Goal: Information Seeking & Learning: Learn about a topic

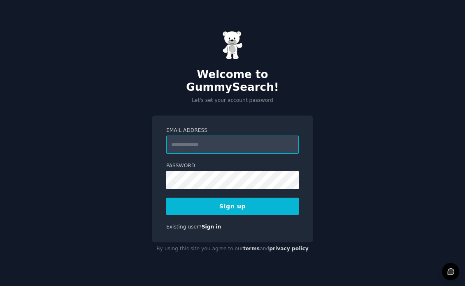
type input "**********"
click at [215, 208] on button "Sign up" at bounding box center [232, 206] width 132 height 17
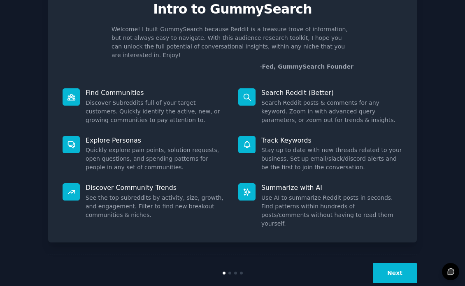
click at [404, 263] on button "Next" at bounding box center [395, 273] width 44 height 20
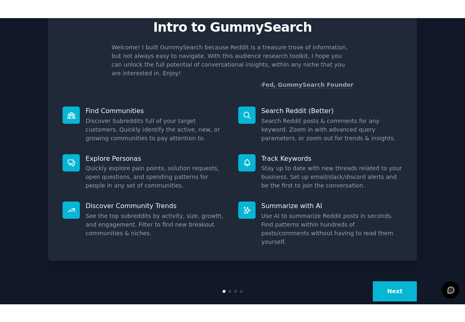
scroll to position [7, 0]
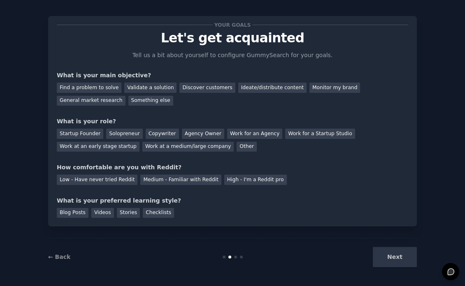
click at [389, 259] on div "Next" at bounding box center [355, 257] width 123 height 20
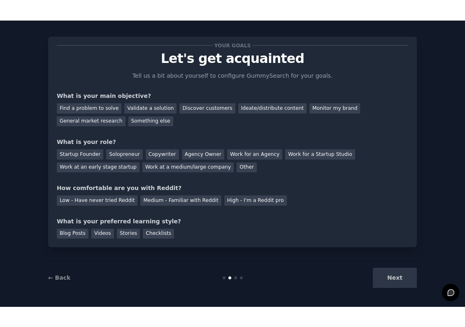
scroll to position [0, 0]
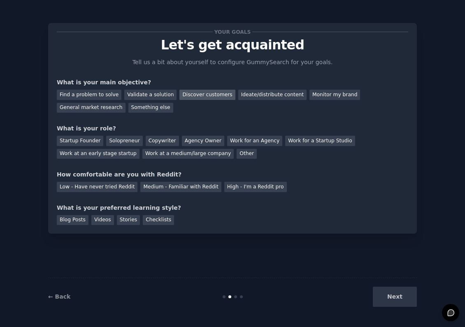
click at [201, 95] on div "Discover customers" at bounding box center [207, 95] width 56 height 10
click at [324, 94] on div "Monitor my brand" at bounding box center [334, 95] width 51 height 10
click at [389, 286] on div "Next" at bounding box center [355, 297] width 123 height 20
click at [118, 153] on div "Work at an early stage startup" at bounding box center [98, 154] width 83 height 10
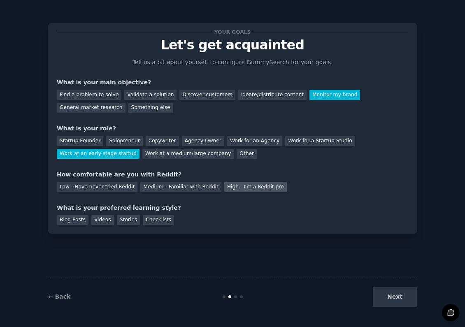
click at [246, 186] on div "High - I'm a Reddit pro" at bounding box center [255, 187] width 63 height 10
click at [121, 216] on div "Stories" at bounding box center [128, 220] width 23 height 10
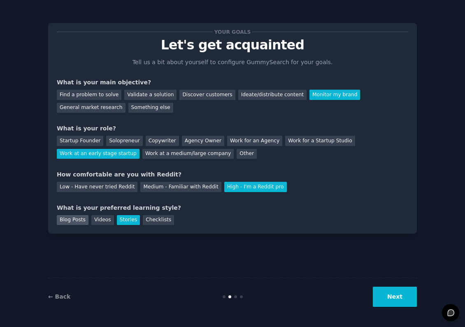
click at [80, 221] on div "Blog Posts" at bounding box center [73, 220] width 32 height 10
click at [129, 218] on div "Stories" at bounding box center [128, 220] width 23 height 10
click at [396, 286] on button "Next" at bounding box center [395, 297] width 44 height 20
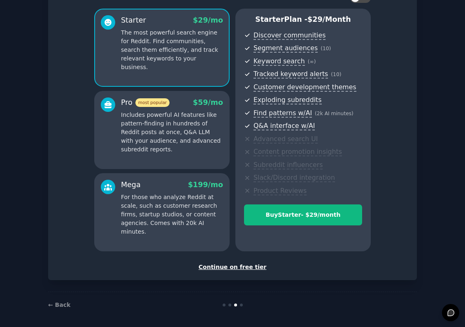
scroll to position [65, 0]
click at [233, 263] on div "Continue on free tier" at bounding box center [232, 267] width 351 height 9
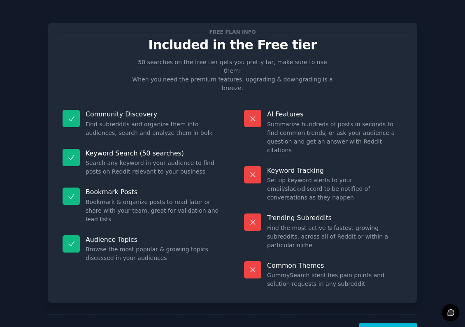
click at [388, 286] on button "Let's Go!" at bounding box center [388, 333] width 58 height 20
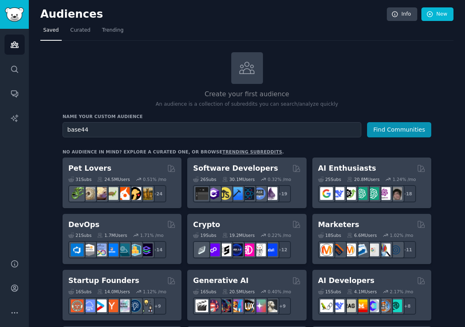
type input "base44"
click at [400, 129] on button "Find Communities" at bounding box center [399, 129] width 64 height 15
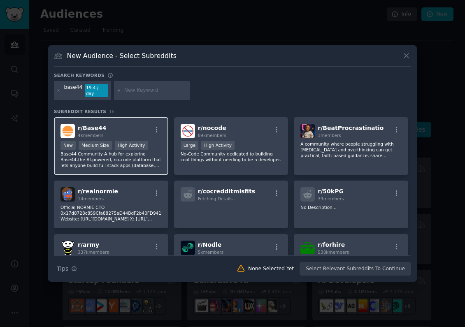
click at [125, 162] on p "Base44 Community A hub for exploring Base44-the AI-powered, no-code platform th…" at bounding box center [110, 159] width 101 height 17
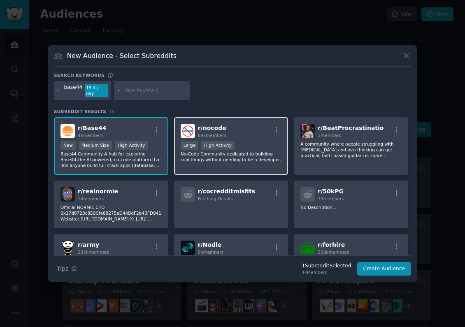
click at [237, 159] on p "No-Code Community dedicated to building cool things without needing to be a dev…" at bounding box center [231, 157] width 101 height 12
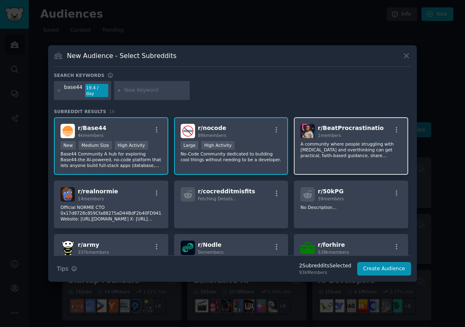
click at [315, 154] on p "A community where people struggling with [MEDICAL_DATA] and overthinking can ge…" at bounding box center [350, 149] width 101 height 17
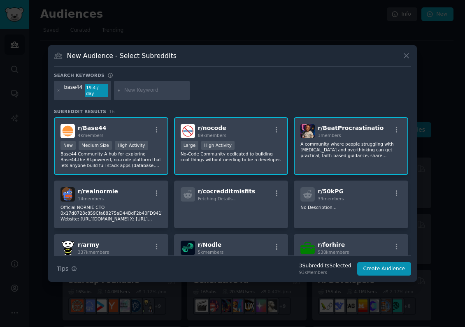
click at [365, 125] on span "r/ BeatProcrastinatio" at bounding box center [351, 128] width 66 height 7
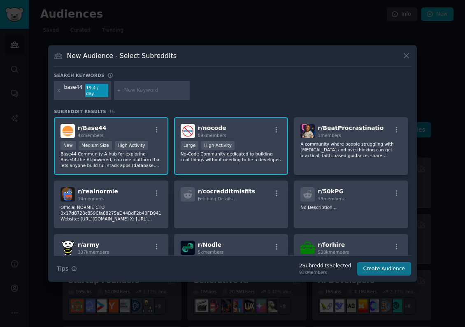
click at [383, 266] on button "Create Audience" at bounding box center [384, 269] width 54 height 14
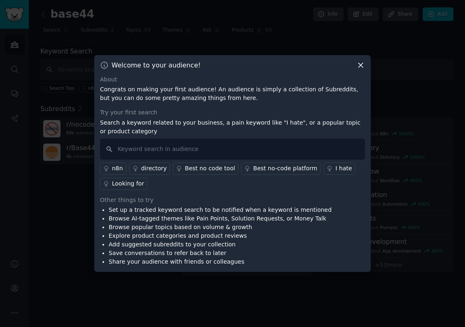
click at [358, 66] on icon at bounding box center [360, 65] width 9 height 9
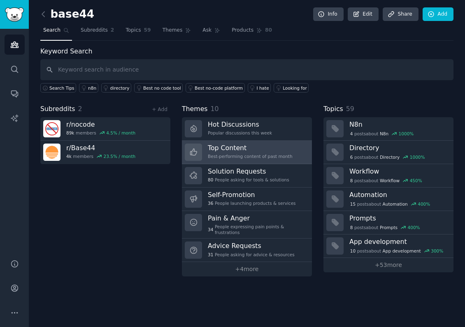
click at [262, 149] on h3 "Top Content" at bounding box center [250, 148] width 85 height 9
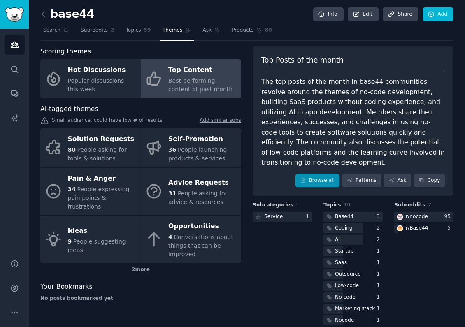
click at [318, 174] on link "Browse all" at bounding box center [317, 181] width 44 height 14
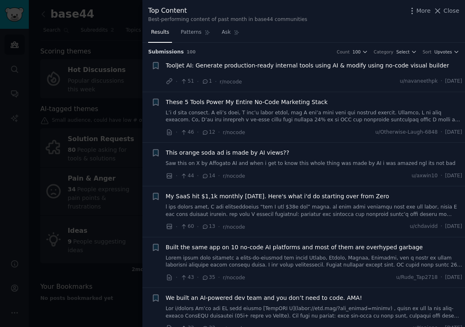
click at [243, 111] on link at bounding box center [314, 116] width 297 height 14
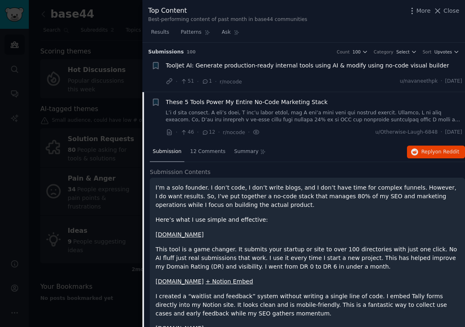
click at [114, 34] on div at bounding box center [232, 163] width 465 height 327
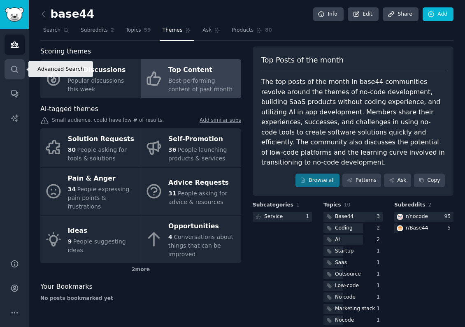
click at [14, 72] on icon "Sidebar" at bounding box center [14, 69] width 9 height 9
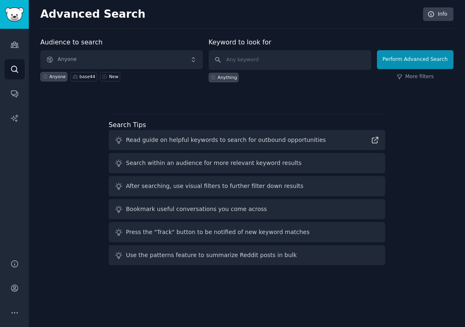
click at [84, 59] on span "Anyone" at bounding box center [121, 59] width 163 height 19
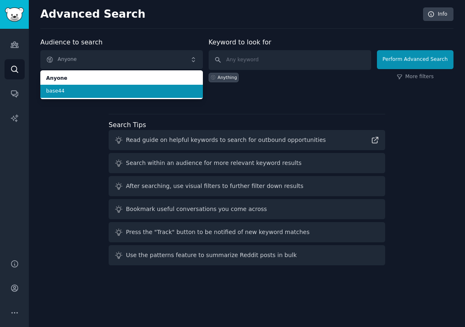
click at [116, 91] on span "base44" at bounding box center [121, 91] width 151 height 7
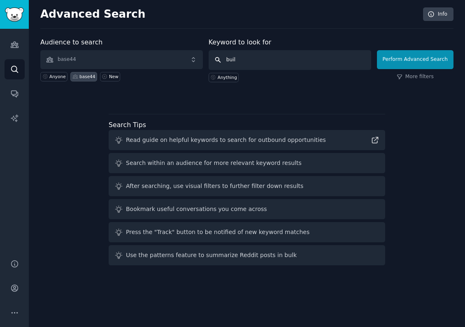
type input "built"
click at [416, 59] on button "Perform Advanced Search" at bounding box center [415, 59] width 77 height 19
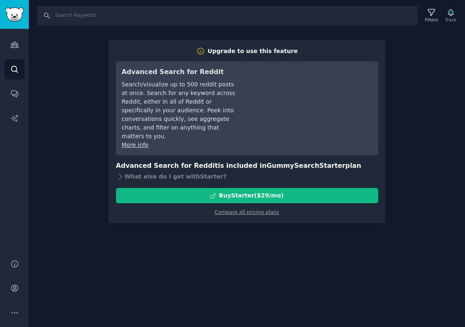
click at [288, 234] on div "Search Filters Track Upgrade to use this feature Advanced Search for Reddit Sea…" at bounding box center [247, 163] width 436 height 327
click at [72, 39] on div "Search Filters Track Upgrade to use this feature Advanced Search for Reddit Sea…" at bounding box center [247, 163] width 436 height 327
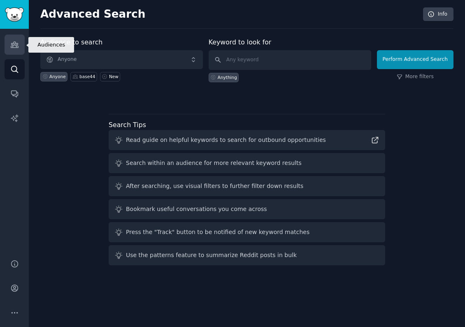
click at [10, 47] on icon "Sidebar" at bounding box center [14, 44] width 9 height 9
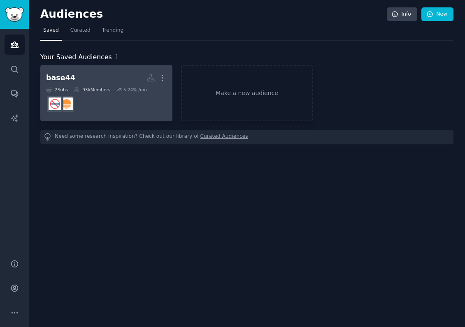
click at [117, 106] on dd at bounding box center [106, 104] width 121 height 23
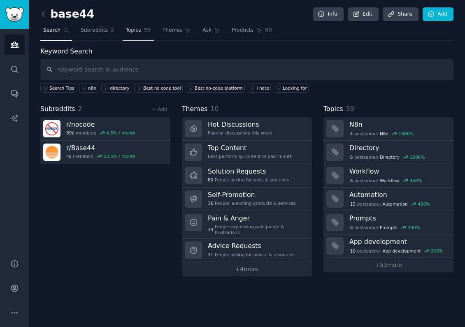
click at [146, 32] on span "59" at bounding box center [147, 30] width 7 height 7
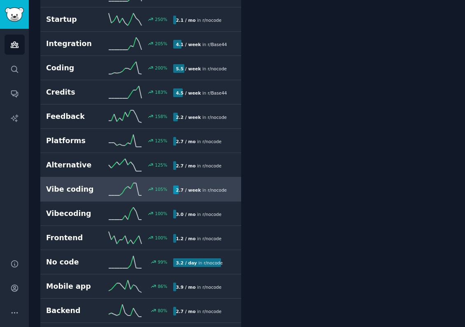
scroll to position [257, 0]
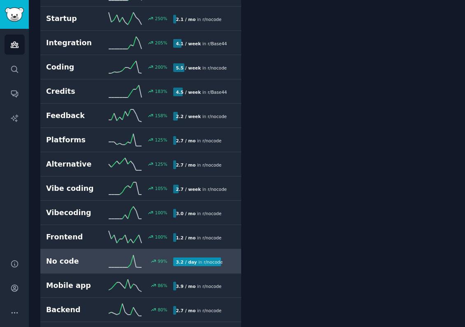
click at [88, 256] on h2 "No code" at bounding box center [77, 261] width 63 height 10
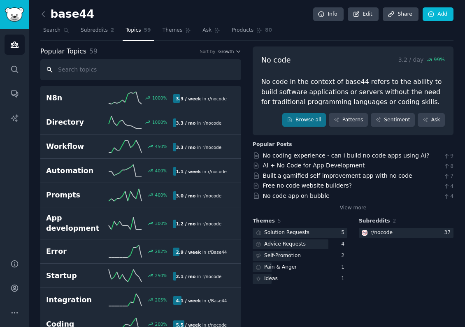
click at [82, 77] on input "text" at bounding box center [140, 69] width 201 height 21
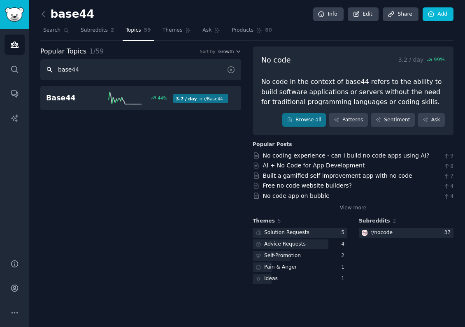
type input "base44"
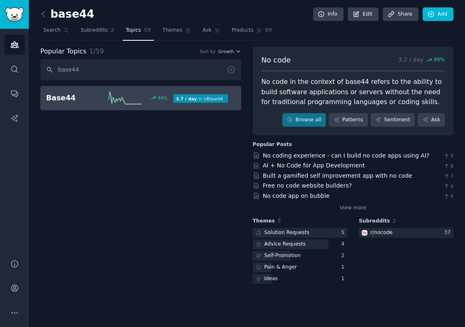
click at [132, 101] on icon at bounding box center [125, 98] width 33 height 12
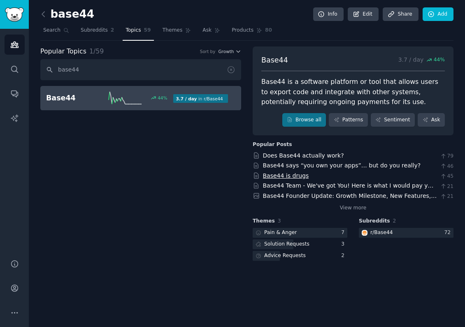
click at [301, 172] on link "Base44 is drugs" at bounding box center [286, 175] width 46 height 7
click at [334, 187] on link "Base44 Team - We've got You! Here is what I would pay you a lot of money for." at bounding box center [349, 189] width 172 height 15
click at [295, 230] on div "Pain & Anger" at bounding box center [276, 233] width 46 height 10
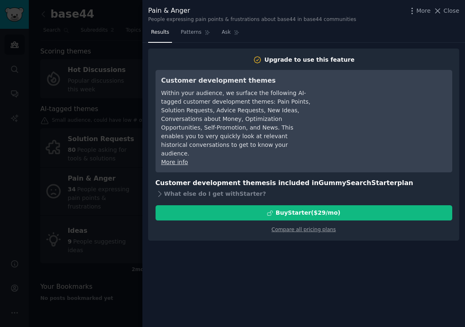
click at [119, 256] on div at bounding box center [232, 163] width 465 height 327
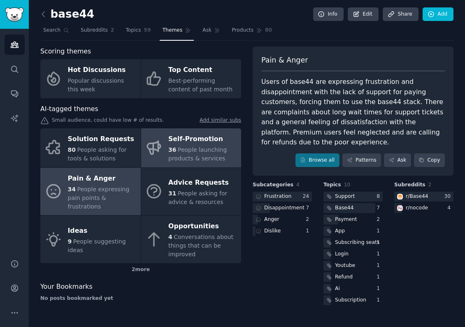
click at [203, 141] on div "Self-Promotion" at bounding box center [202, 139] width 69 height 13
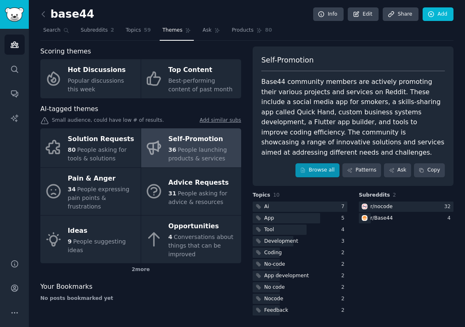
click at [319, 163] on link "Browse all" at bounding box center [317, 170] width 44 height 14
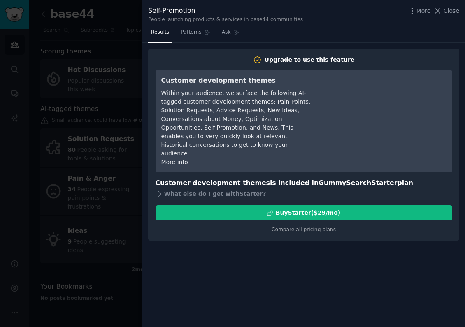
click at [106, 251] on div at bounding box center [232, 163] width 465 height 327
